Goal: Transaction & Acquisition: Download file/media

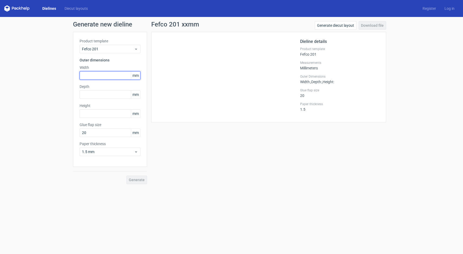
click at [93, 74] on input "text" at bounding box center [110, 75] width 61 height 8
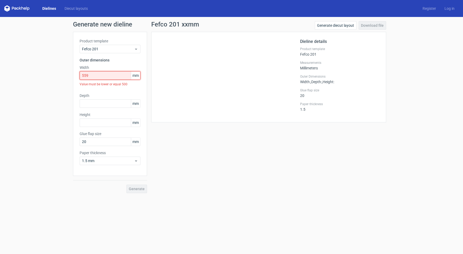
drag, startPoint x: 93, startPoint y: 76, endPoint x: 145, endPoint y: 27, distance: 71.7
click at [80, 76] on input "559" at bounding box center [110, 75] width 61 height 8
click at [114, 76] on input "559" at bounding box center [110, 75] width 61 height 8
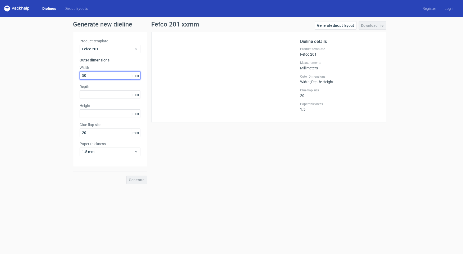
type input "500"
click at [104, 77] on input "text" at bounding box center [110, 75] width 61 height 8
type input "220"
type input "170"
type input "90"
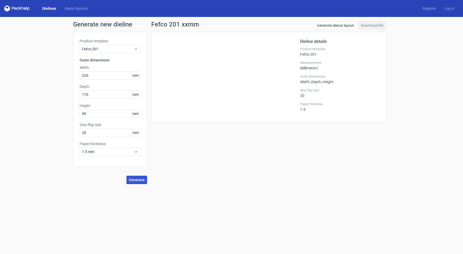
click at [138, 181] on span "Generate" at bounding box center [137, 180] width 16 height 4
click at [47, 8] on link "Dielines" at bounding box center [49, 8] width 22 height 5
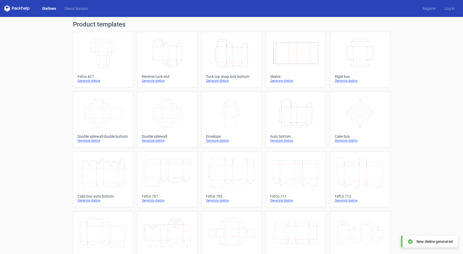
click at [108, 57] on icon "Width Depth Height" at bounding box center [103, 53] width 47 height 30
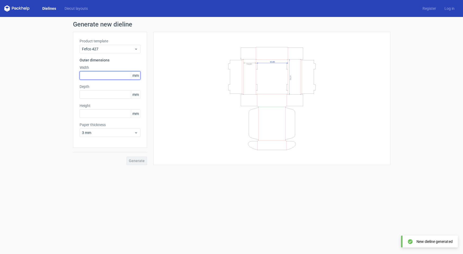
click at [106, 77] on input "text" at bounding box center [110, 75] width 61 height 8
type input "220"
type input "170"
type input "90"
click at [181, 158] on div "Width Depth Height" at bounding box center [272, 98] width 224 height 120
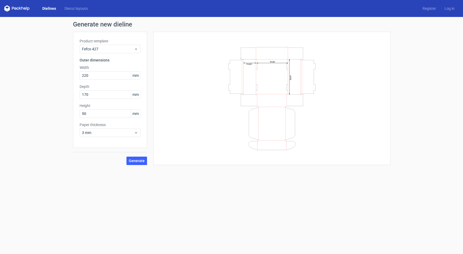
click at [172, 175] on form "Generate new dieline Product template Fefco 427 Outer dimensions Width 220 mm D…" at bounding box center [231, 135] width 463 height 237
click at [136, 162] on span "Generate" at bounding box center [137, 161] width 16 height 4
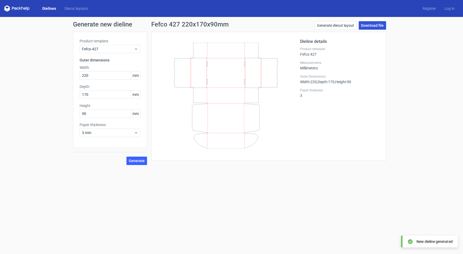
click at [375, 24] on link "Download file" at bounding box center [373, 25] width 28 height 8
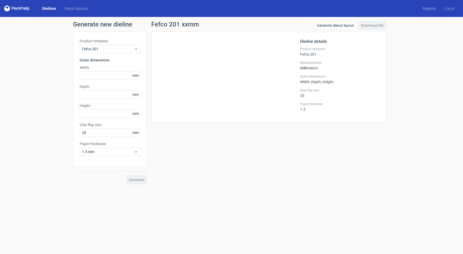
click at [49, 7] on link "Dielines" at bounding box center [49, 8] width 22 height 5
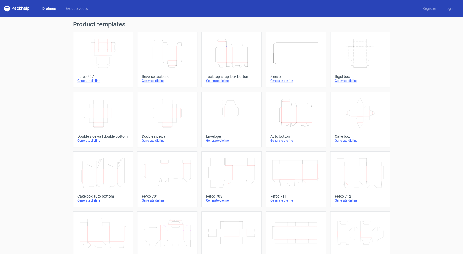
click at [110, 55] on icon "Width Depth Height" at bounding box center [103, 53] width 47 height 30
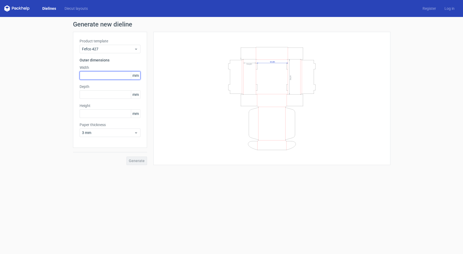
click at [100, 77] on input "text" at bounding box center [110, 75] width 61 height 8
type input "220"
type input "170"
type input "90"
click at [141, 157] on button "Generate" at bounding box center [137, 160] width 21 height 8
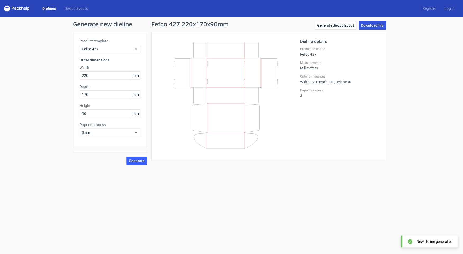
click at [374, 26] on link "Download file" at bounding box center [373, 25] width 28 height 8
